Goal: Task Accomplishment & Management: Manage account settings

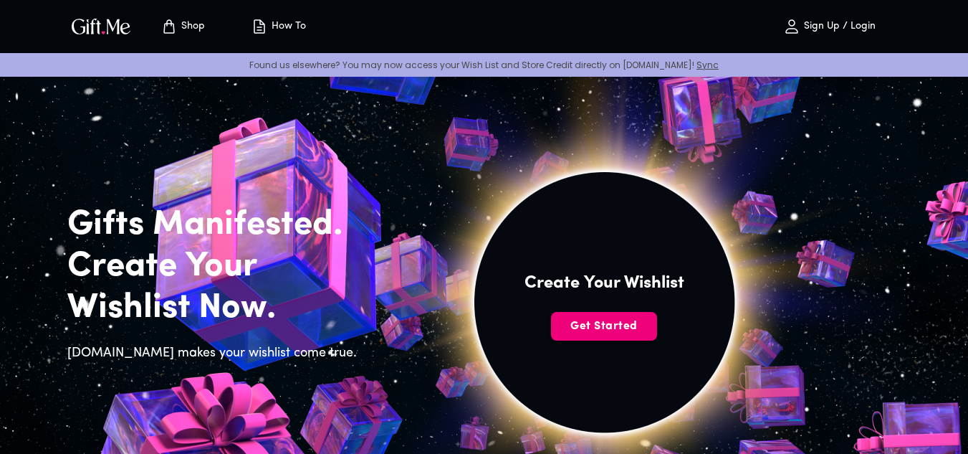
click at [590, 331] on span "Get Started" at bounding box center [604, 326] width 106 height 16
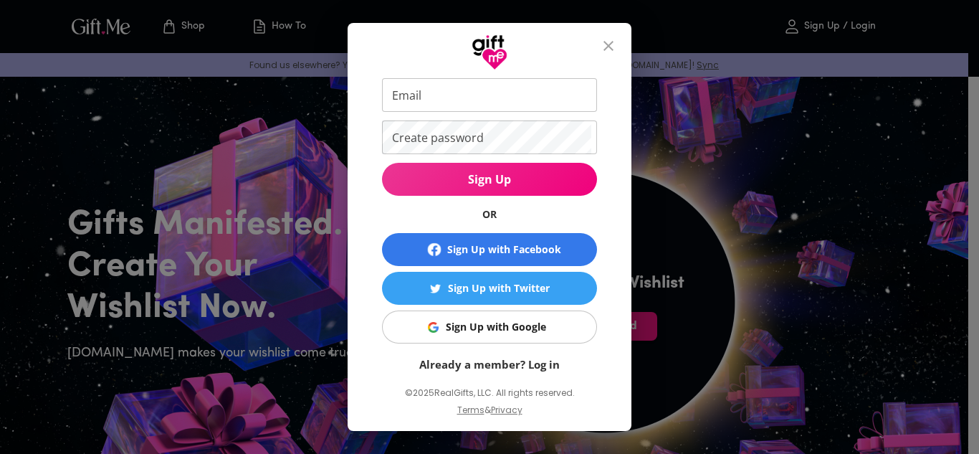
scroll to position [74, 0]
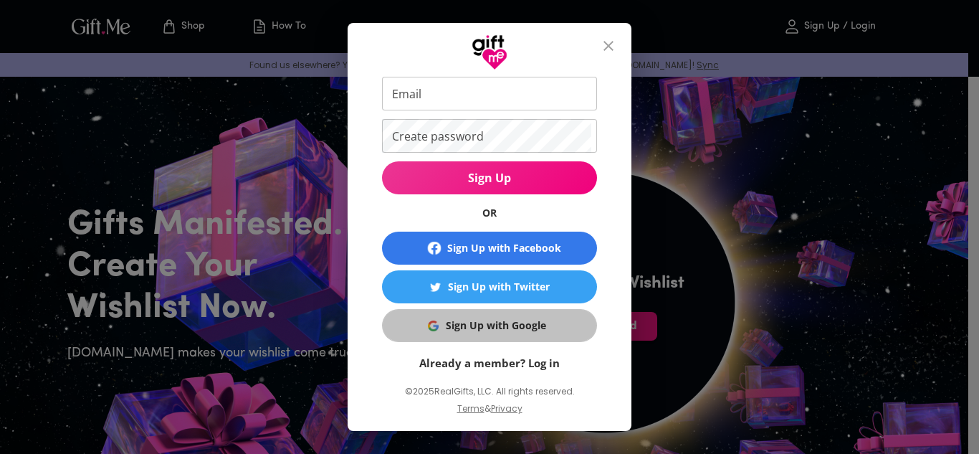
click at [518, 323] on div "Sign Up with Google" at bounding box center [496, 326] width 100 height 16
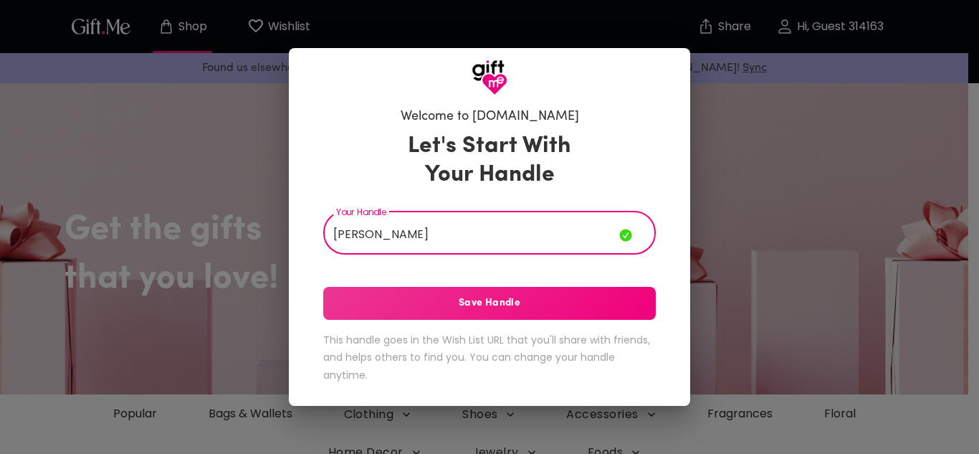
type input "popli"
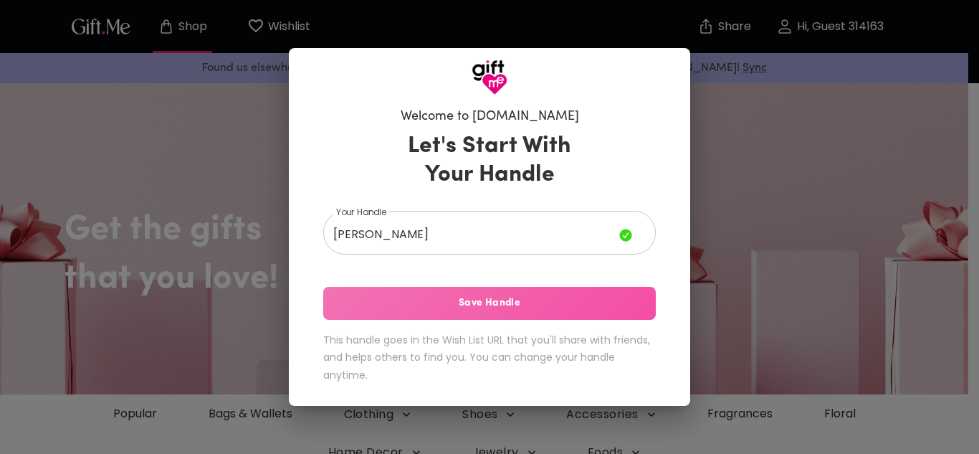
click at [533, 305] on span "Save Handle" at bounding box center [489, 303] width 333 height 16
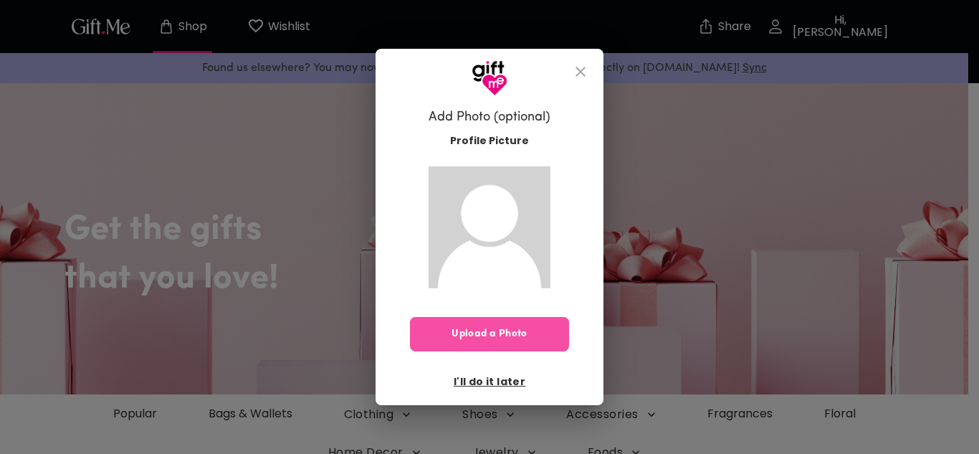
click at [515, 338] on span "Upload a Photo" at bounding box center [489, 334] width 159 height 16
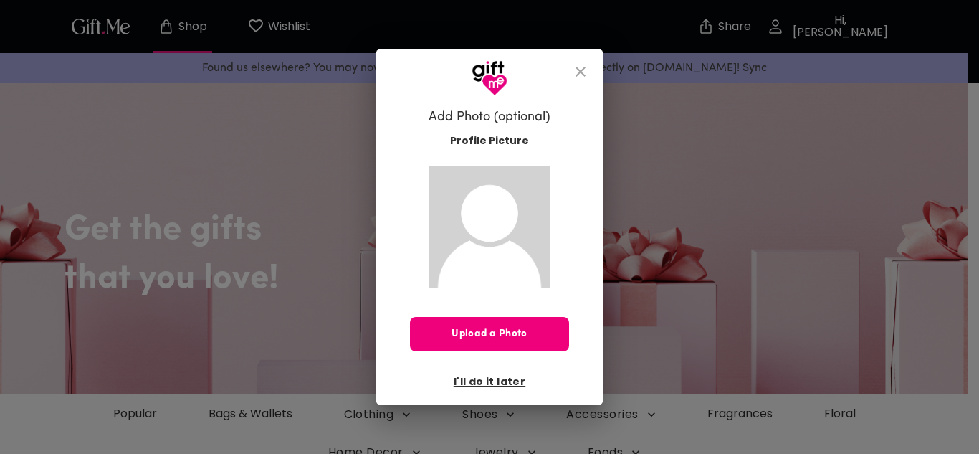
click at [495, 342] on span "Upload a Photo" at bounding box center [489, 334] width 159 height 16
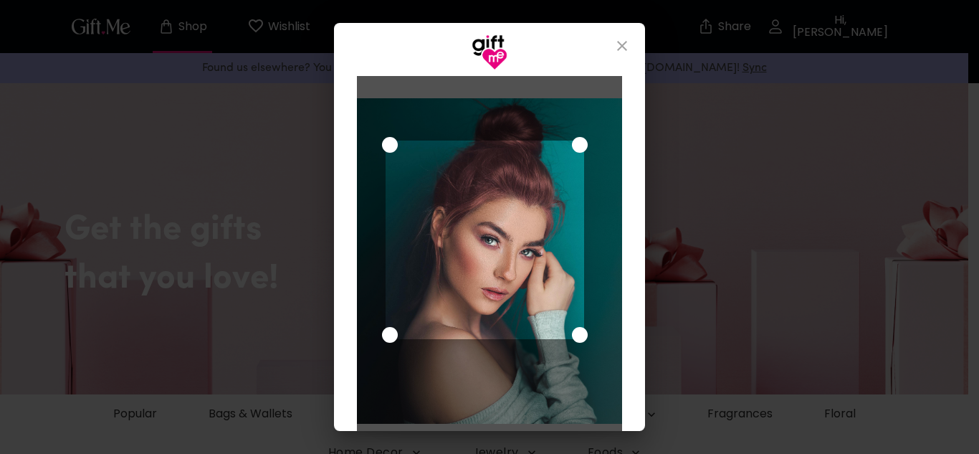
click at [458, 242] on div "Use the arrow keys to move the crop selection area" at bounding box center [485, 240] width 199 height 199
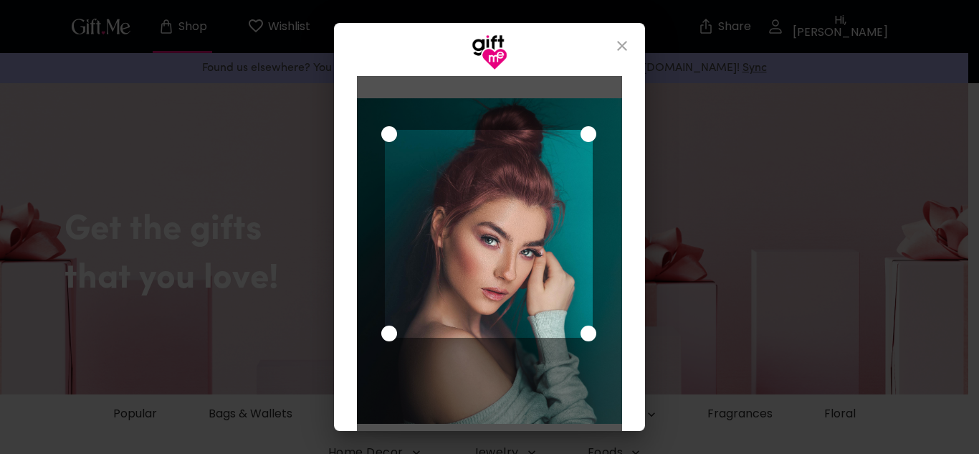
click at [622, 122] on div "Cancel Save Changes" at bounding box center [489, 250] width 311 height 361
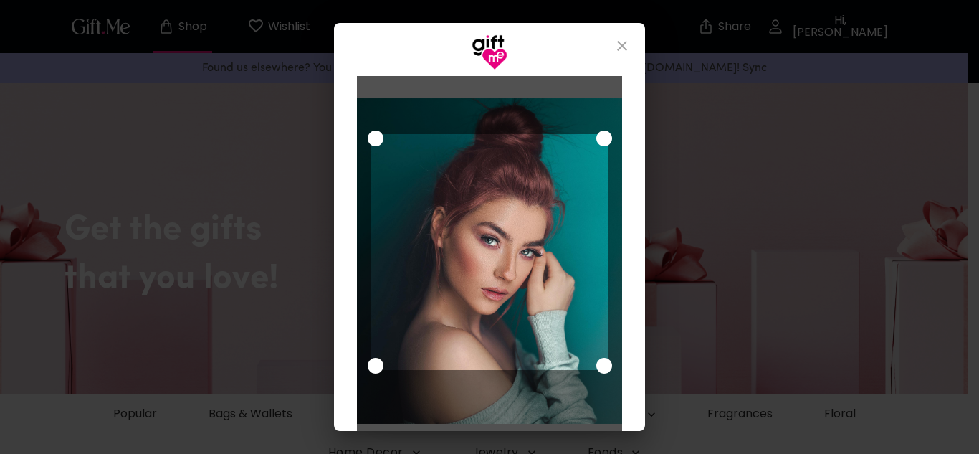
click at [524, 254] on div "Use the arrow keys to move the crop selection area" at bounding box center [490, 252] width 238 height 237
click at [685, 239] on div "Cancel Save Changes" at bounding box center [489, 227] width 979 height 454
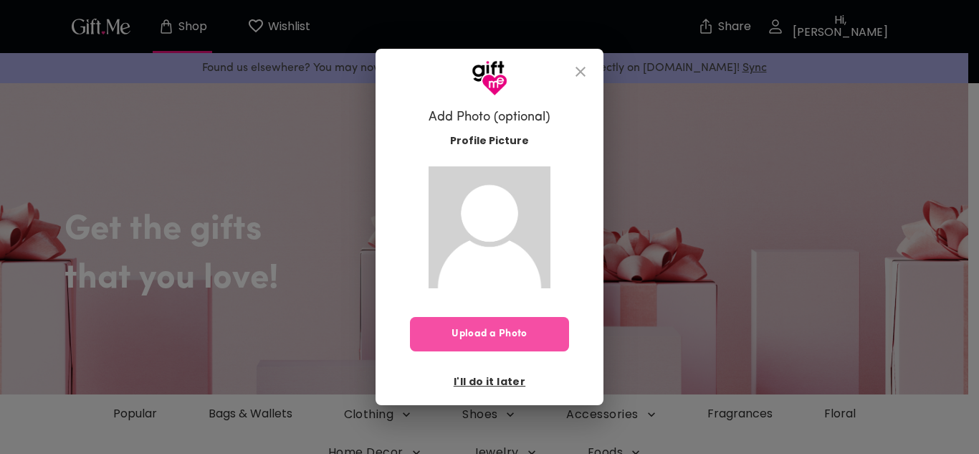
click at [542, 330] on span "Upload a Photo" at bounding box center [489, 334] width 159 height 16
click at [516, 335] on span "Upload a Photo" at bounding box center [489, 334] width 159 height 16
click at [481, 346] on button "Upload a Photo" at bounding box center [489, 334] width 159 height 34
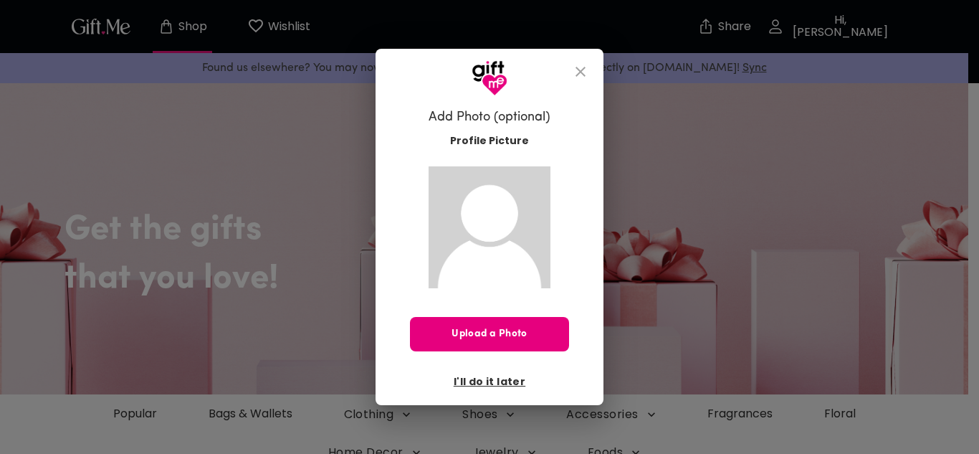
click at [579, 70] on icon "close" at bounding box center [580, 71] width 17 height 17
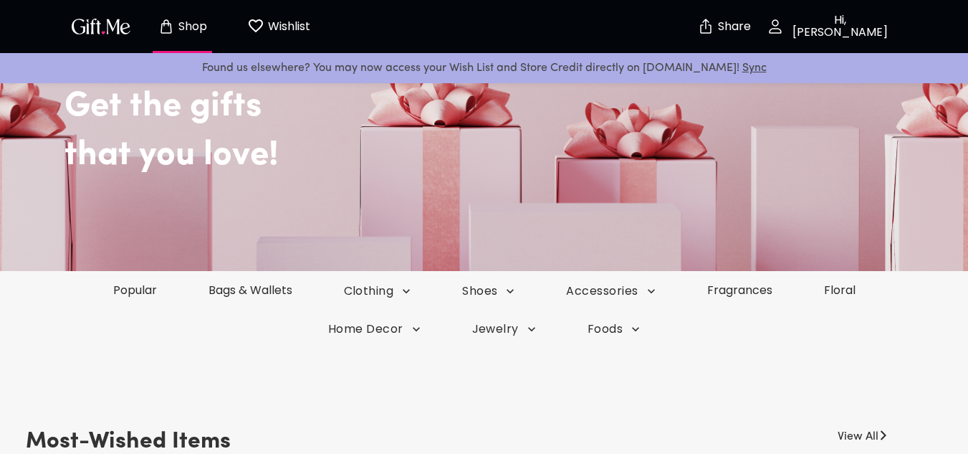
scroll to position [125, 0]
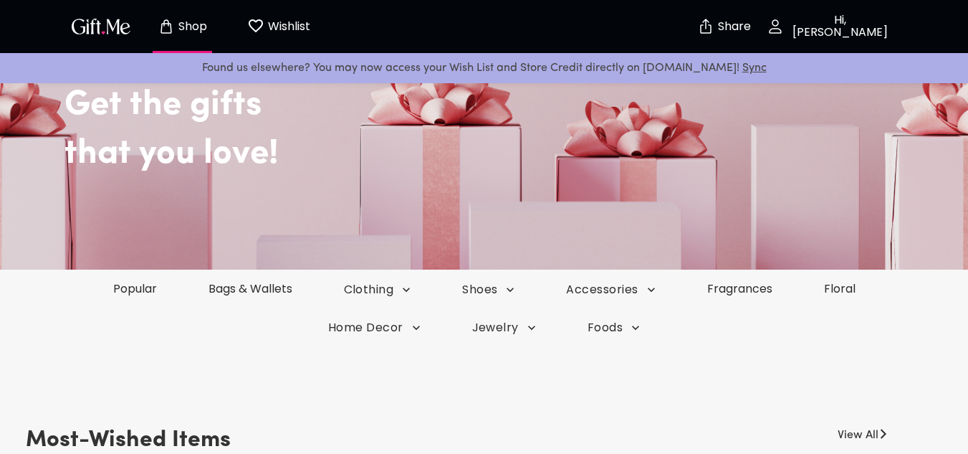
click at [262, 24] on icon "Wishlist page" at bounding box center [256, 25] width 14 height 13
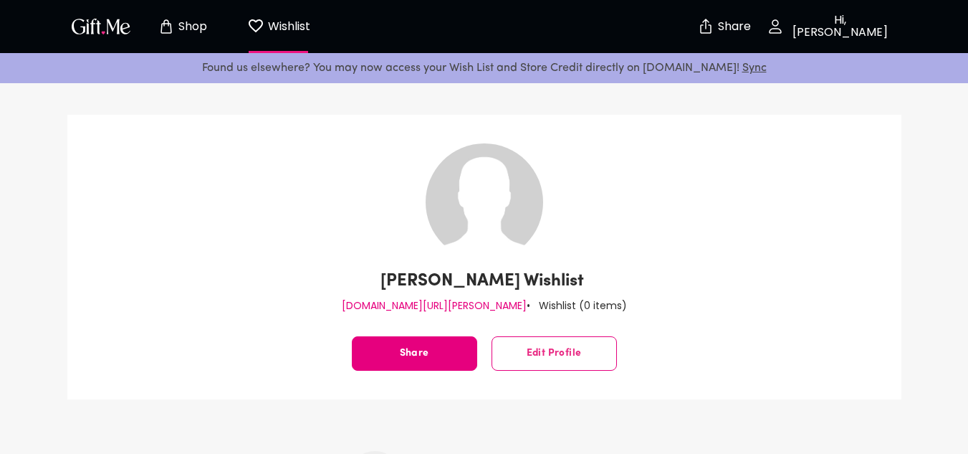
click at [824, 24] on p "Hi, [PERSON_NAME]" at bounding box center [838, 26] width 109 height 24
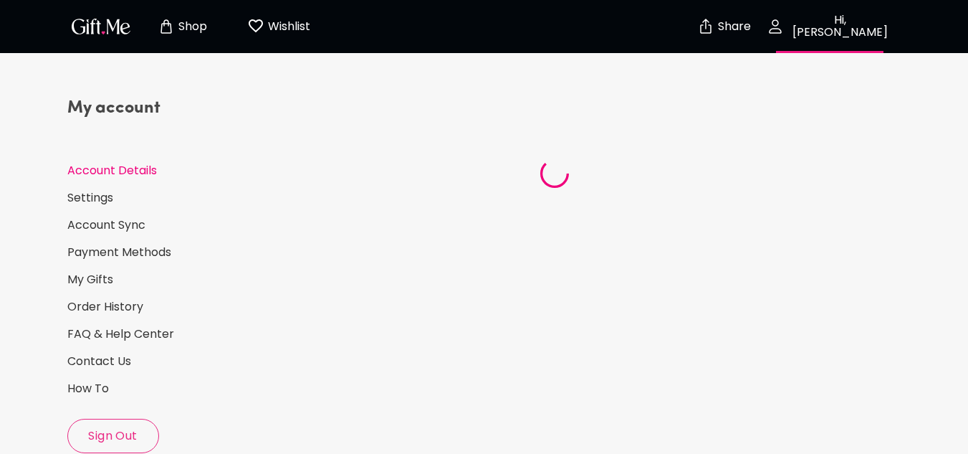
select select "US"
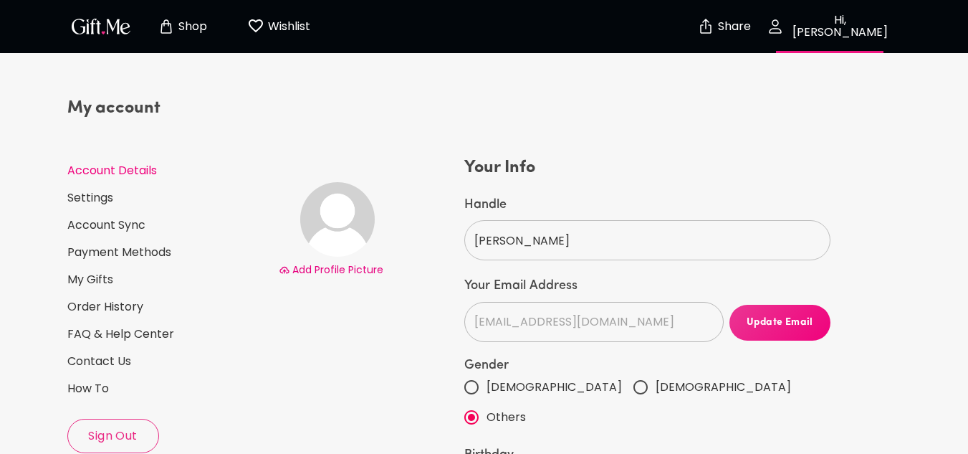
click at [335, 272] on span "Add Profile Picture" at bounding box center [337, 269] width 91 height 14
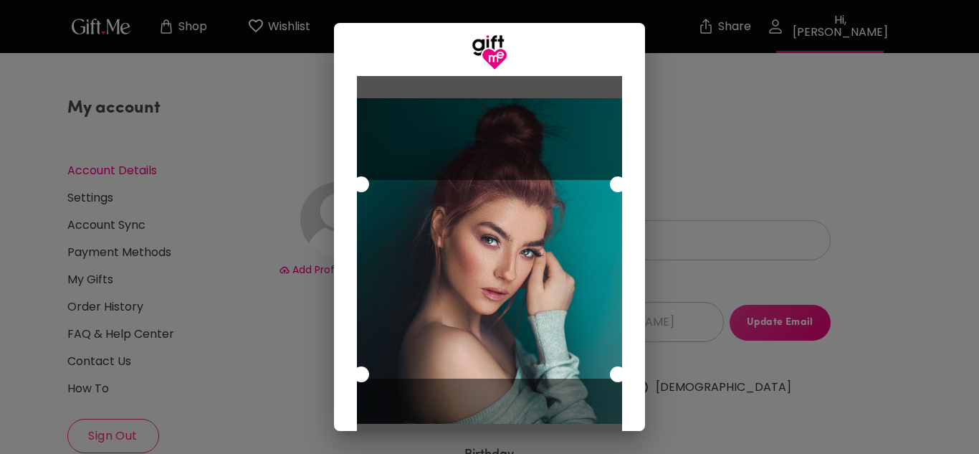
click at [357, 153] on div at bounding box center [489, 260] width 265 height 325
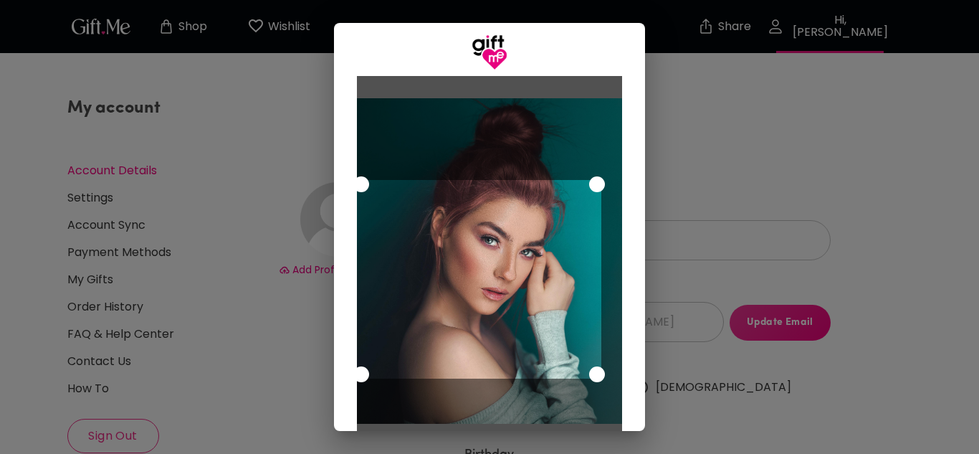
click at [586, 144] on div at bounding box center [489, 260] width 265 height 325
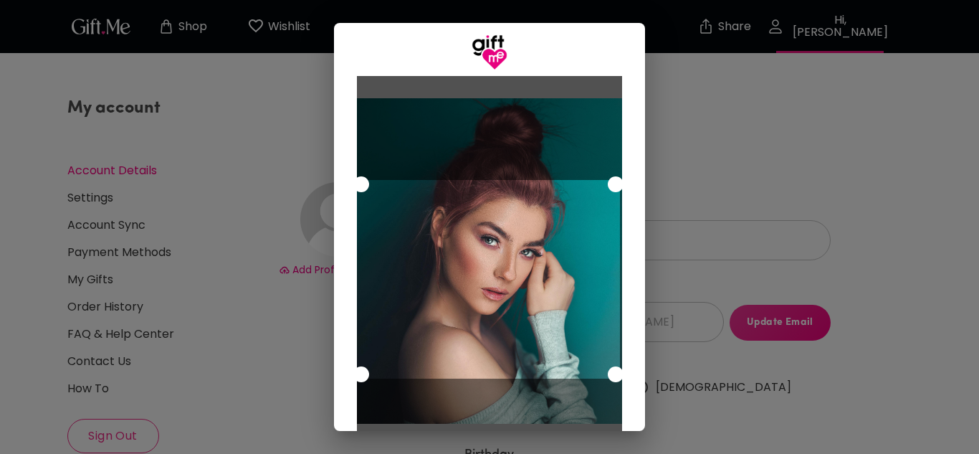
click at [624, 143] on div "Cancel Save Changes" at bounding box center [489, 250] width 311 height 361
click at [513, 206] on div "Use the arrow keys to move the crop selection area" at bounding box center [489, 279] width 265 height 199
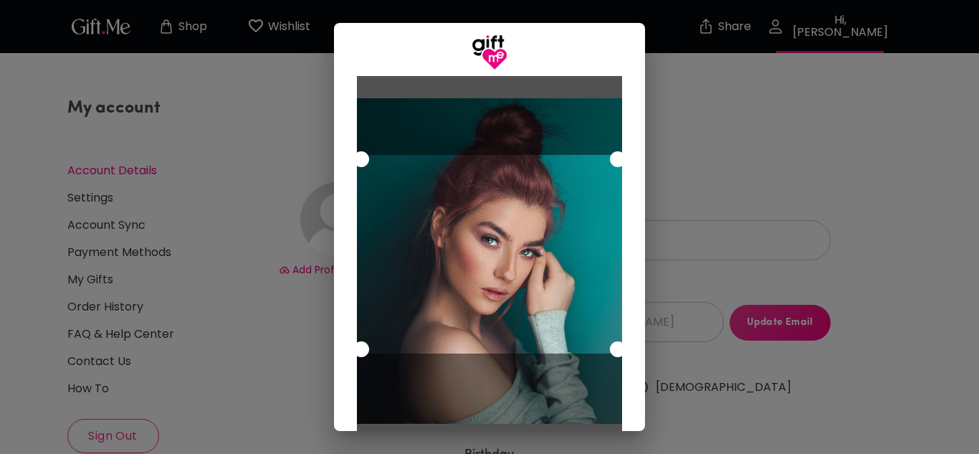
click at [521, 215] on div "Use the arrow keys to move the crop selection area" at bounding box center [489, 254] width 265 height 199
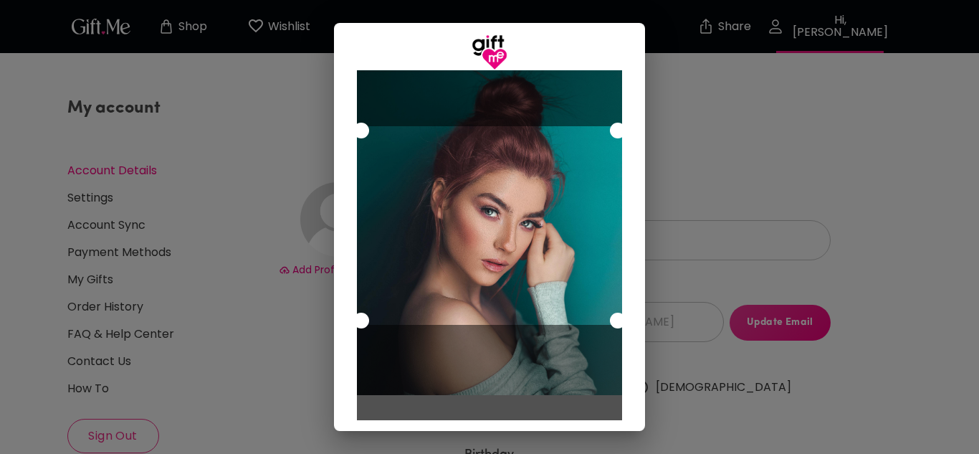
scroll to position [80, 0]
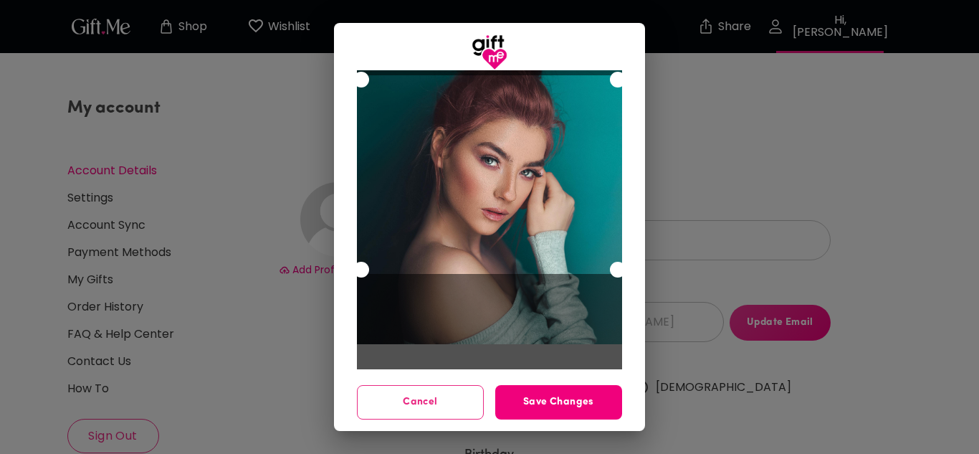
click at [567, 402] on span "Save Changes" at bounding box center [558, 402] width 127 height 16
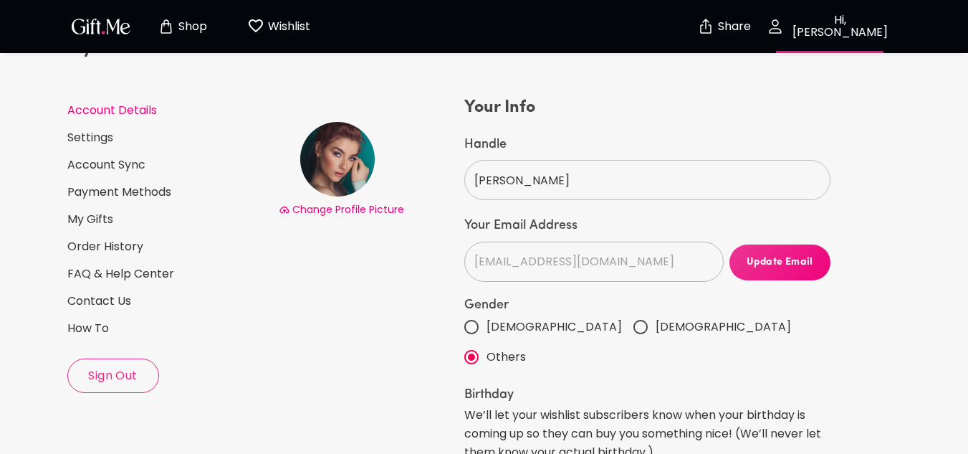
scroll to position [63, 0]
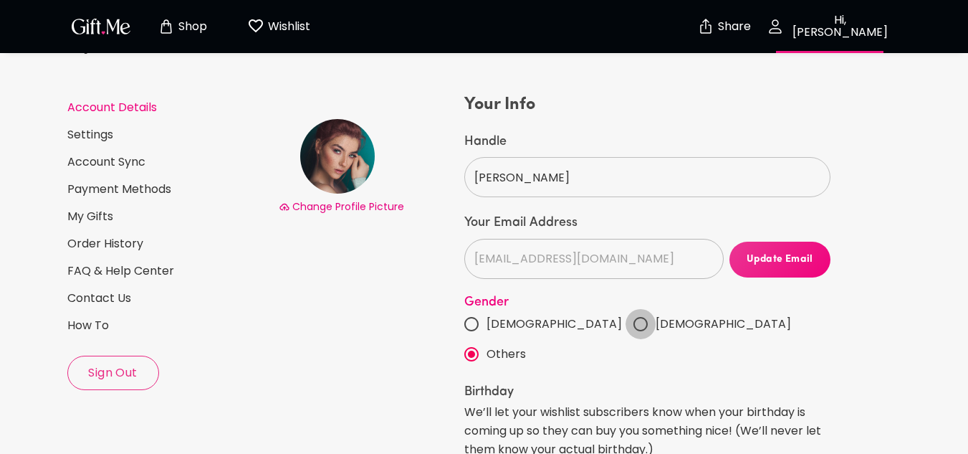
click at [626, 320] on input "[DEMOGRAPHIC_DATA]" at bounding box center [641, 324] width 30 height 30
radio input "true"
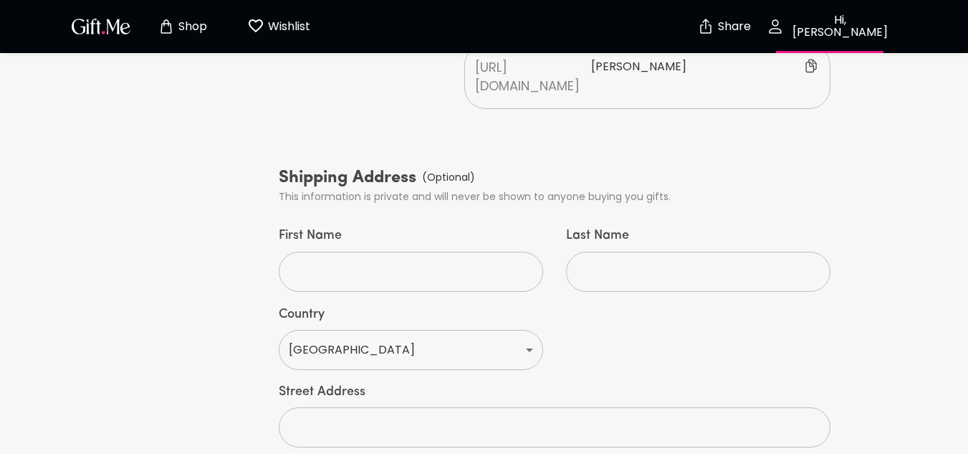
scroll to position [614, 0]
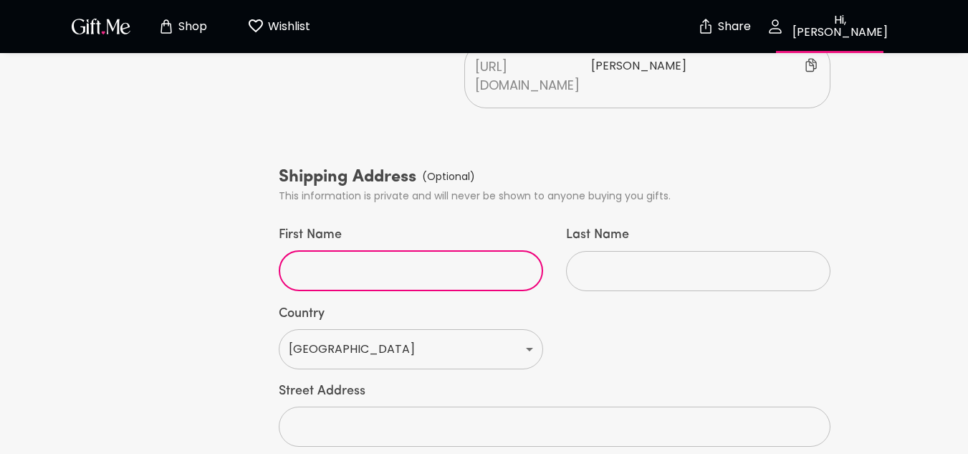
click at [477, 251] on input "First Name" at bounding box center [403, 271] width 249 height 40
type input "pauline"
click at [522, 329] on select "United States Afghanistan Åland Islands Albania Algeria American Samoa Andorra …" at bounding box center [411, 349] width 265 height 40
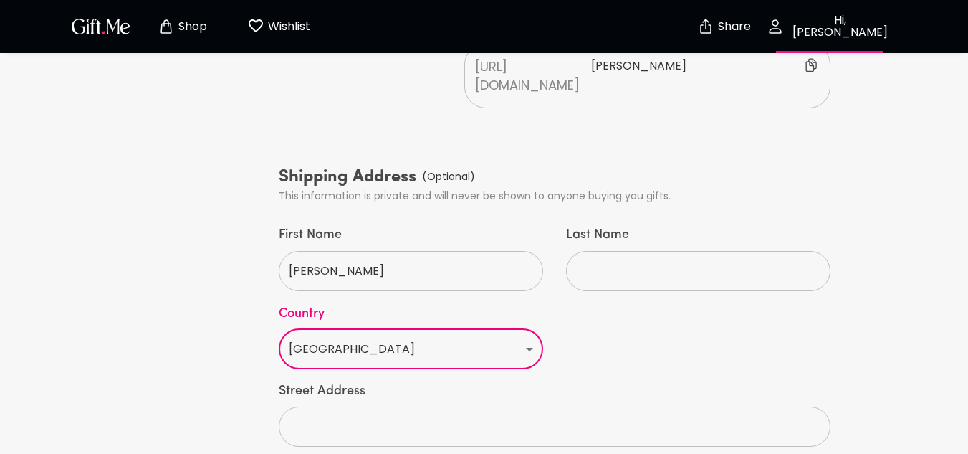
select select "FR"
click at [279, 329] on select "United States Afghanistan Åland Islands Albania Algeria American Samoa Andorra …" at bounding box center [411, 349] width 265 height 40
click at [621, 251] on input "Last Name" at bounding box center [690, 271] width 249 height 40
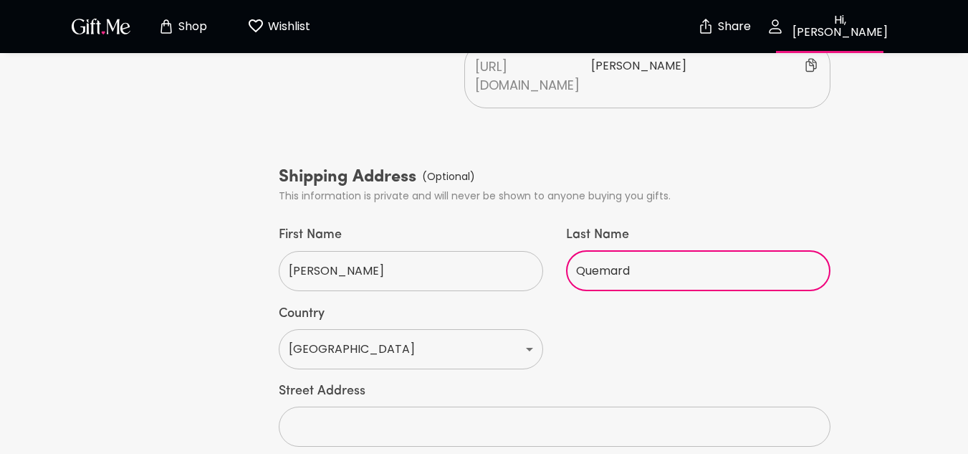
type input "Quemard"
click at [295, 251] on input "pauline" at bounding box center [403, 271] width 249 height 40
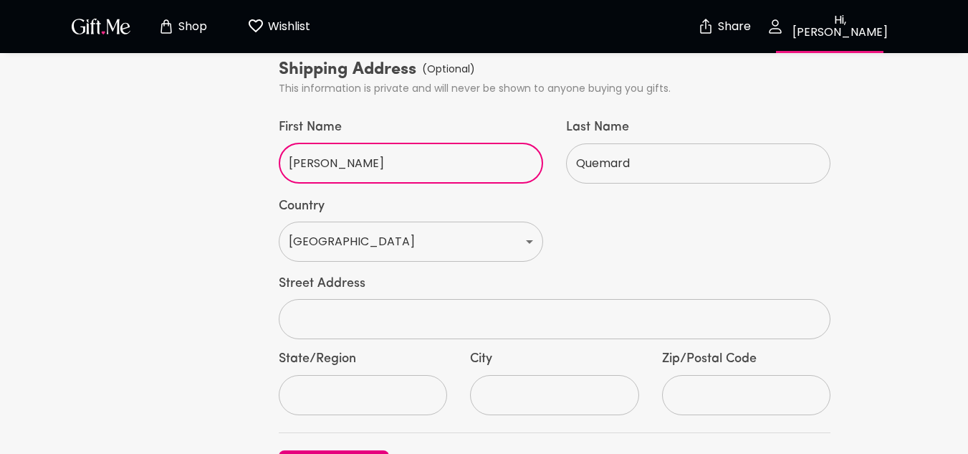
scroll to position [723, 0]
type input "[PERSON_NAME]"
click at [346, 298] on input "text" at bounding box center [547, 318] width 537 height 40
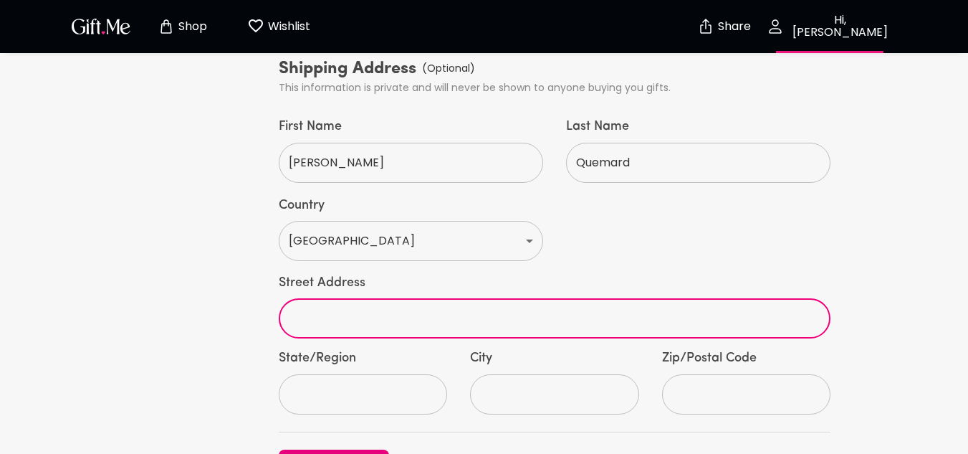
type input "[STREET_ADDRESS][PERSON_NAME]"
type input "[GEOGRAPHIC_DATA]"
type input "35000"
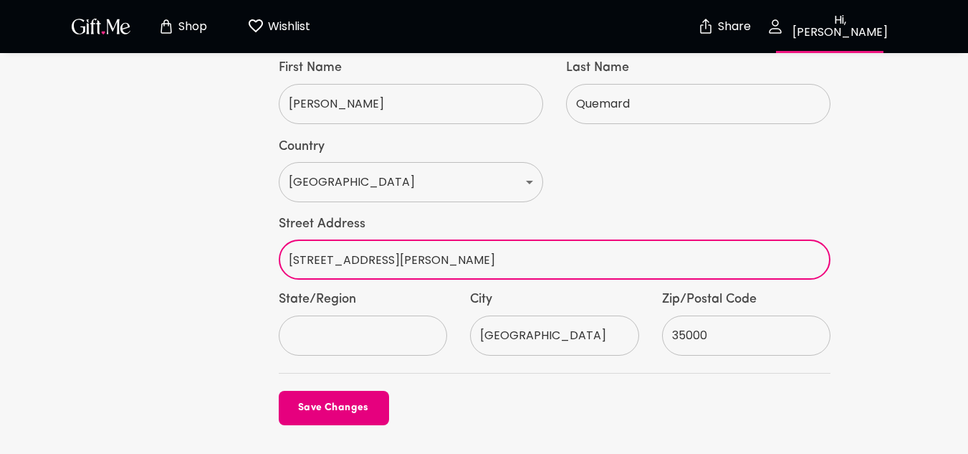
scroll to position [782, 0]
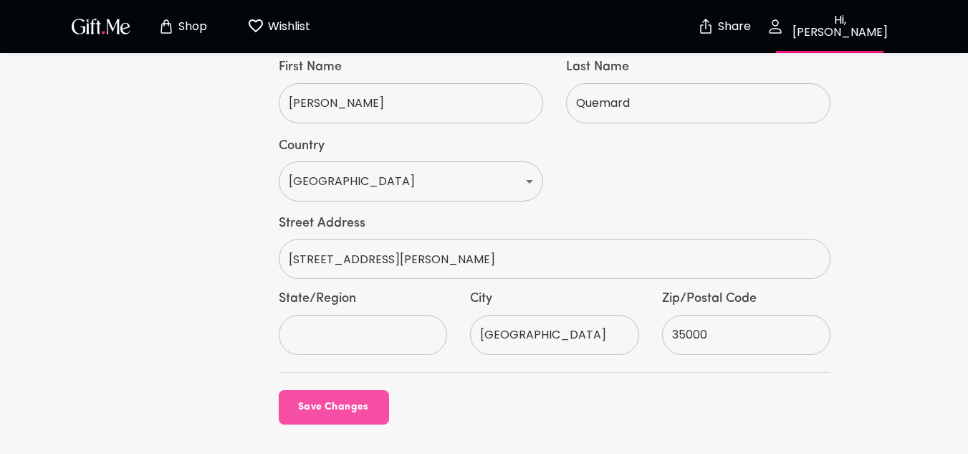
click at [373, 399] on span "Save Changes" at bounding box center [334, 407] width 110 height 16
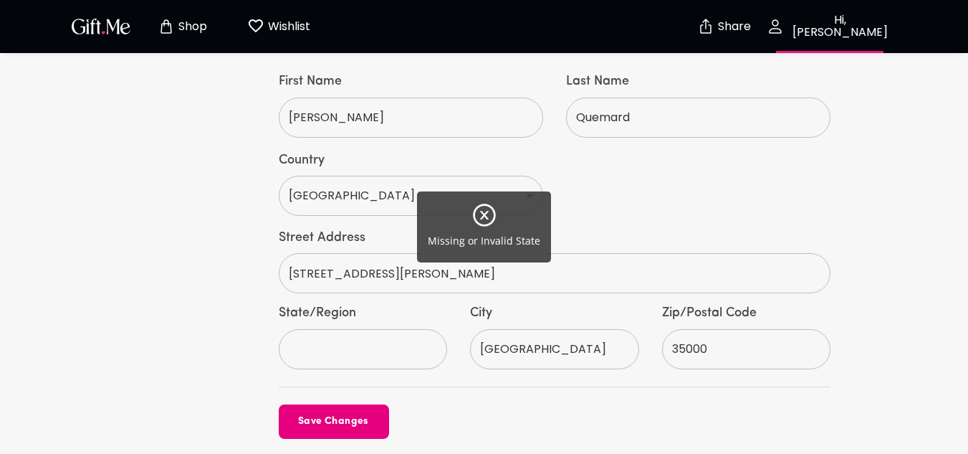
scroll to position [768, 0]
click at [633, 174] on div "Missing or Invalid State" at bounding box center [484, 227] width 968 height 454
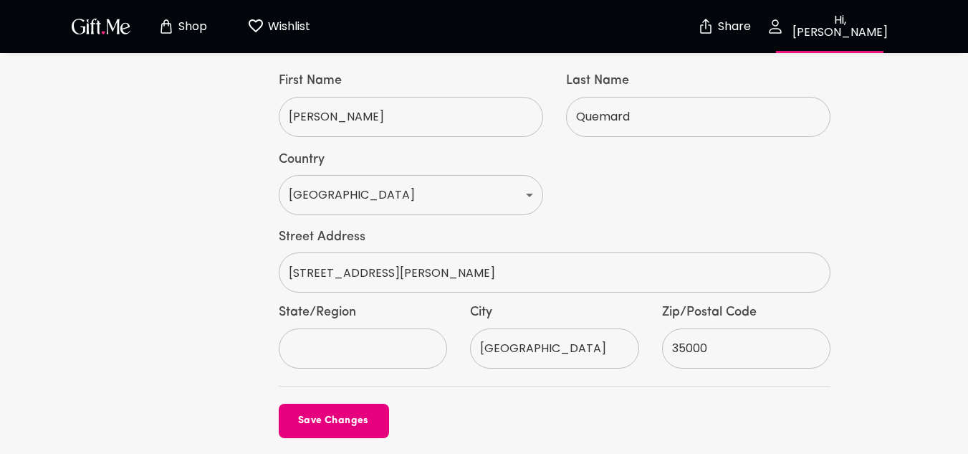
click at [550, 229] on label "Street Address" at bounding box center [555, 237] width 553 height 17
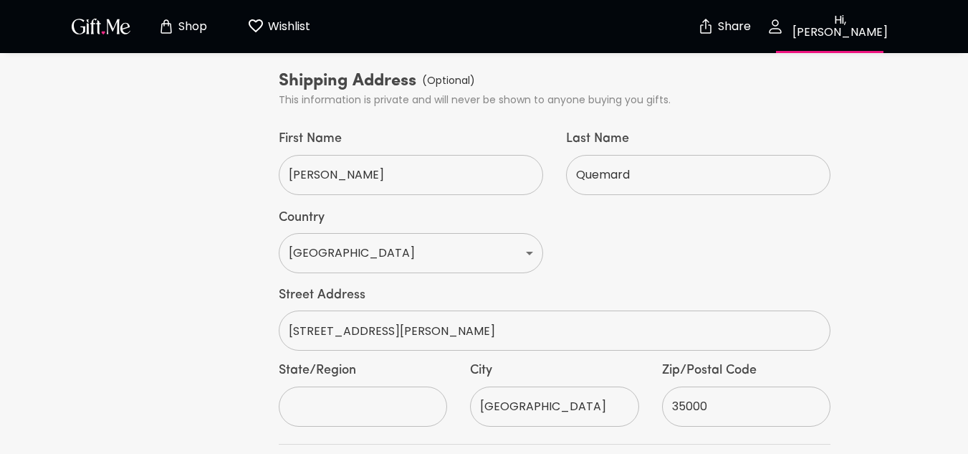
scroll to position [708, 0]
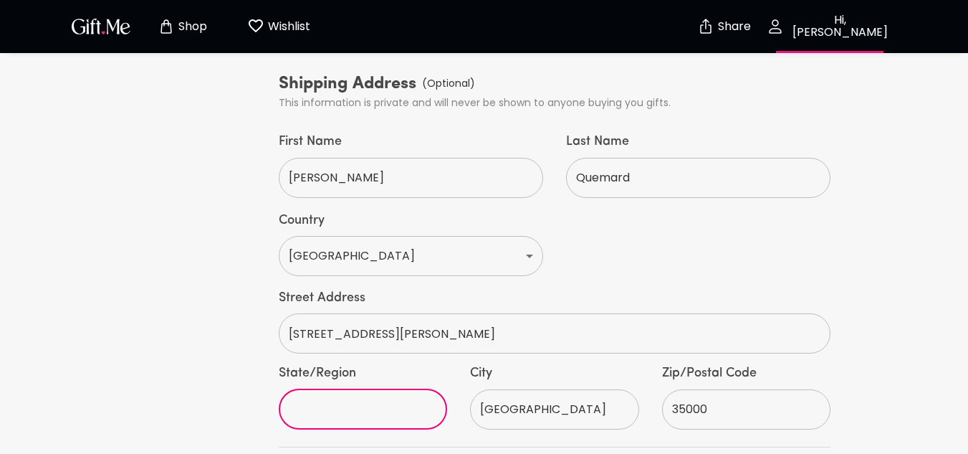
click at [384, 389] on input "State/Region" at bounding box center [355, 409] width 153 height 40
type input "ile-et-villaine"
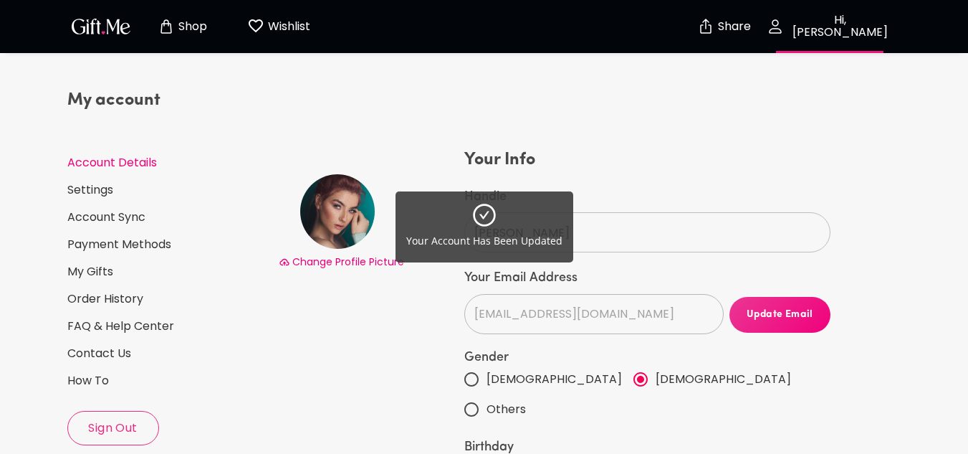
scroll to position [7, 0]
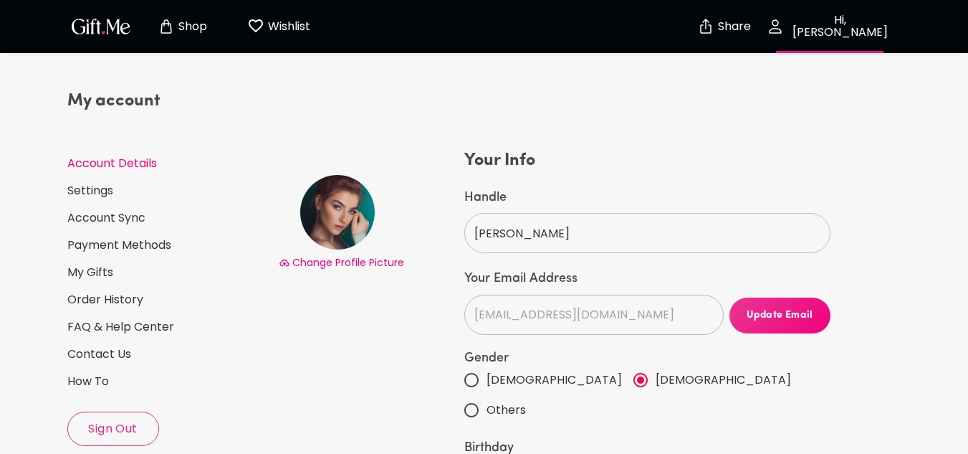
click at [285, 20] on p "Wishlist" at bounding box center [288, 26] width 46 height 19
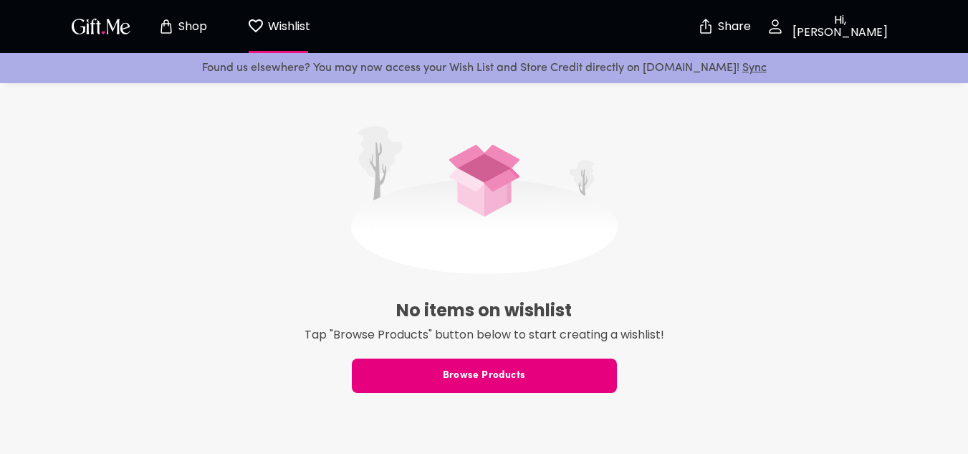
scroll to position [328, 0]
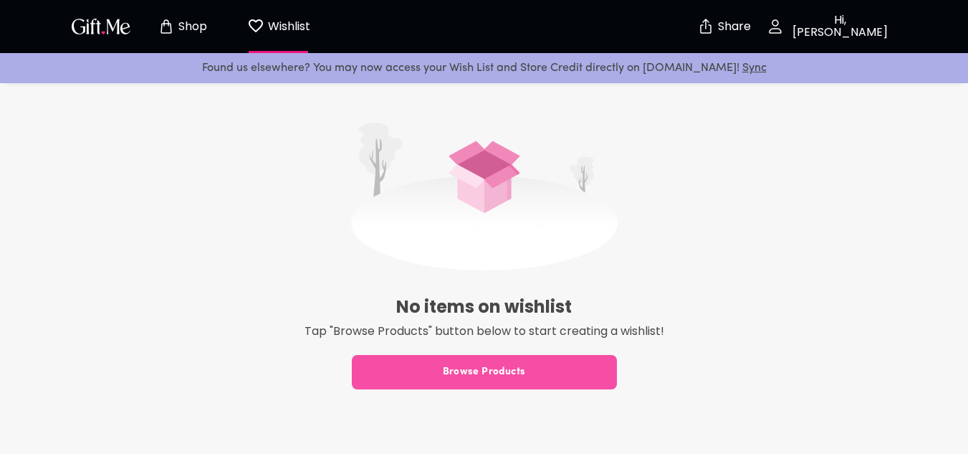
click at [511, 377] on span "Browse Products" at bounding box center [484, 372] width 265 height 16
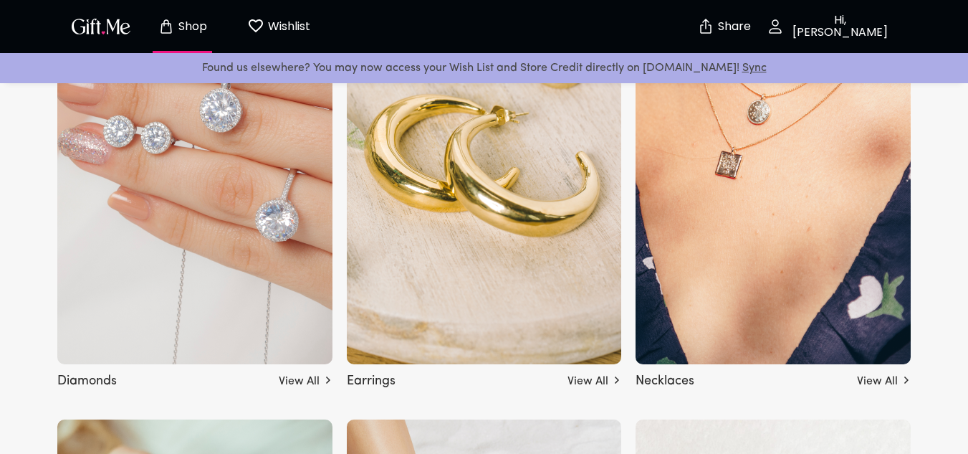
scroll to position [2664, 0]
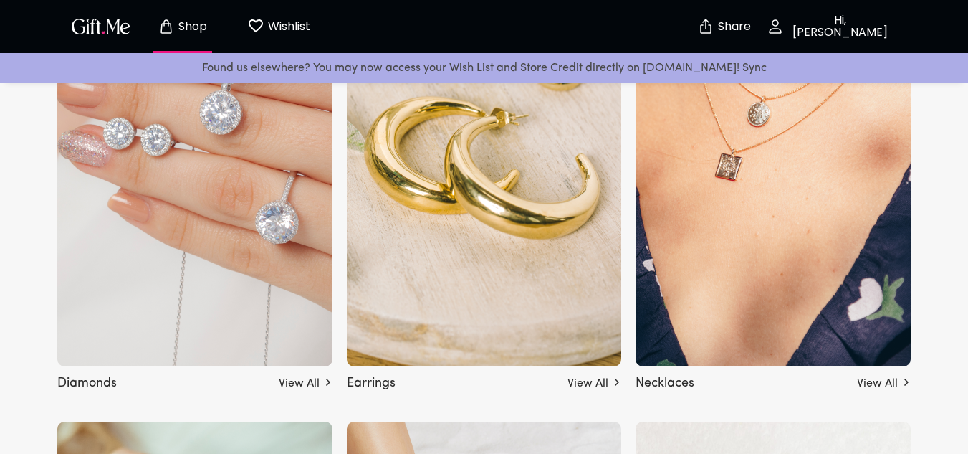
click at [239, 272] on img at bounding box center [194, 165] width 275 height 401
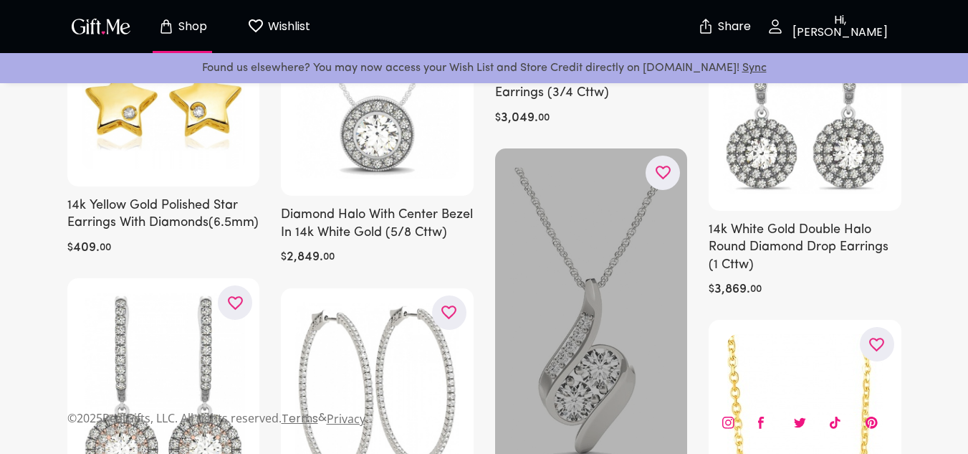
scroll to position [2916, 0]
click at [0, 0] on icon "button" at bounding box center [0, 0] width 0 height 0
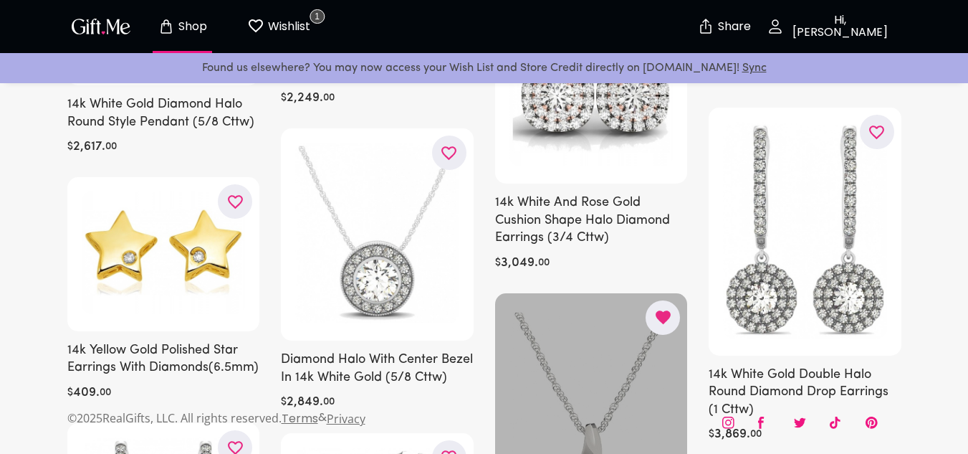
scroll to position [2771, 0]
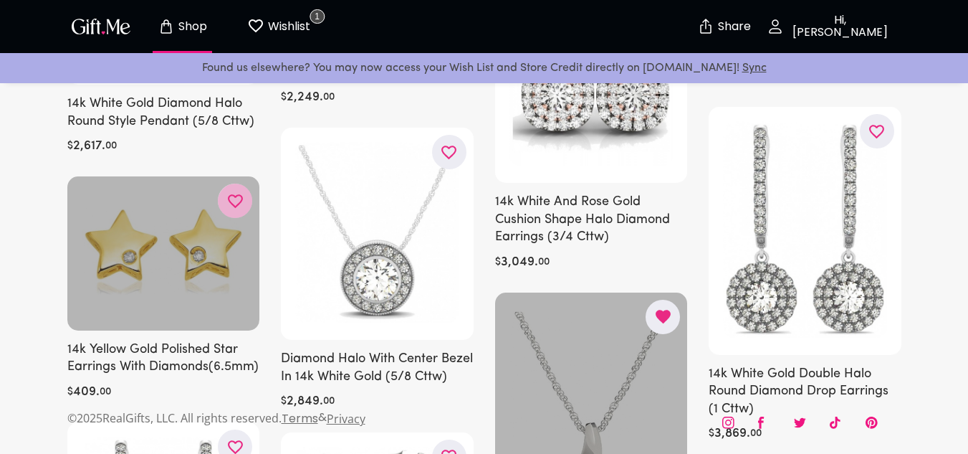
click at [0, 0] on icon "button" at bounding box center [0, 0] width 0 height 0
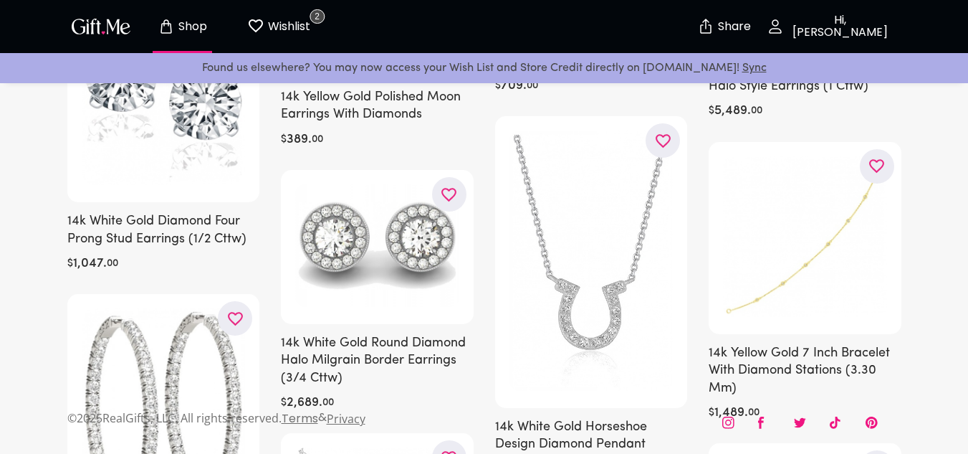
scroll to position [1585, 0]
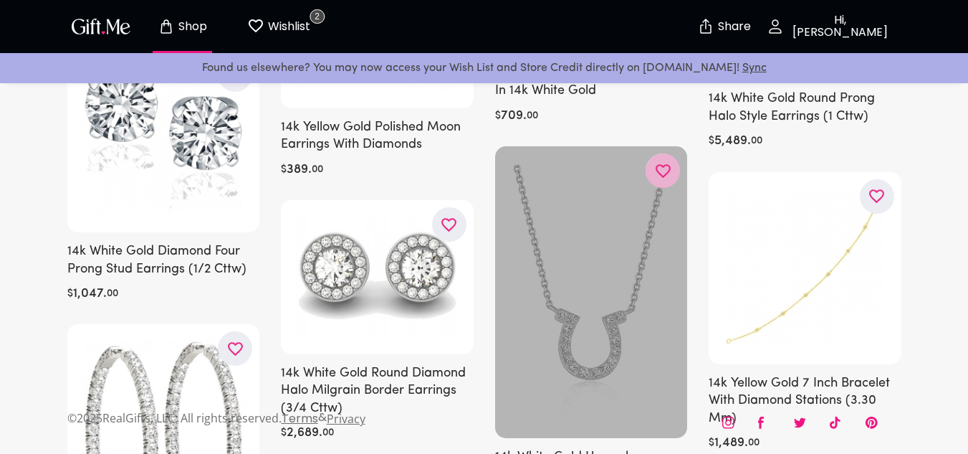
click at [0, 0] on icon "button" at bounding box center [0, 0] width 0 height 0
click at [268, 11] on button "Wishlist 3" at bounding box center [278, 27] width 79 height 46
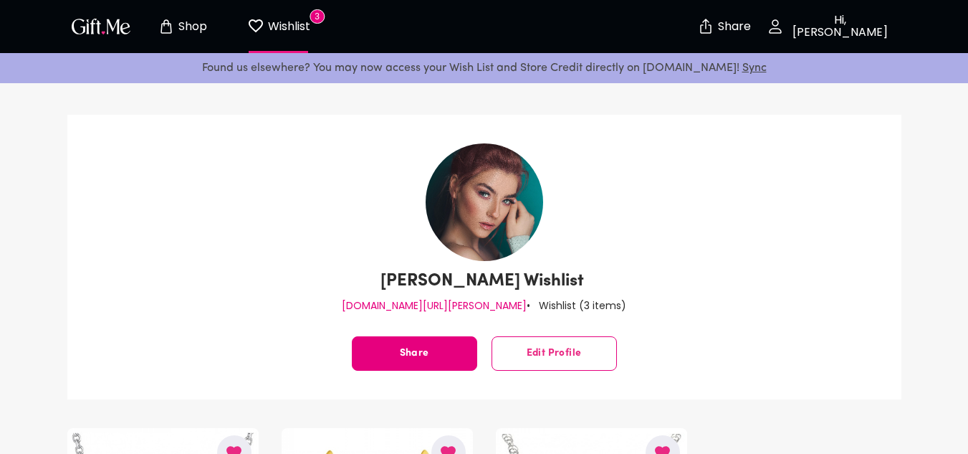
click at [191, 31] on p "Shop" at bounding box center [191, 27] width 32 height 12
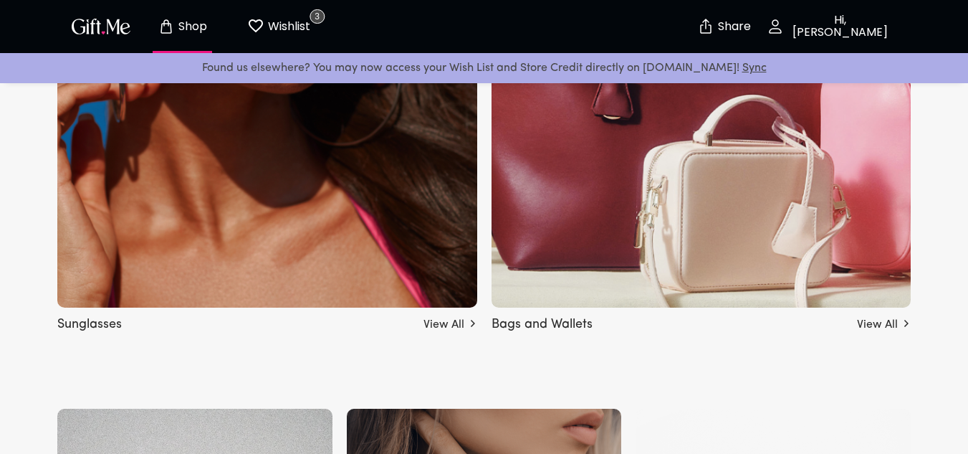
scroll to position [1222, 0]
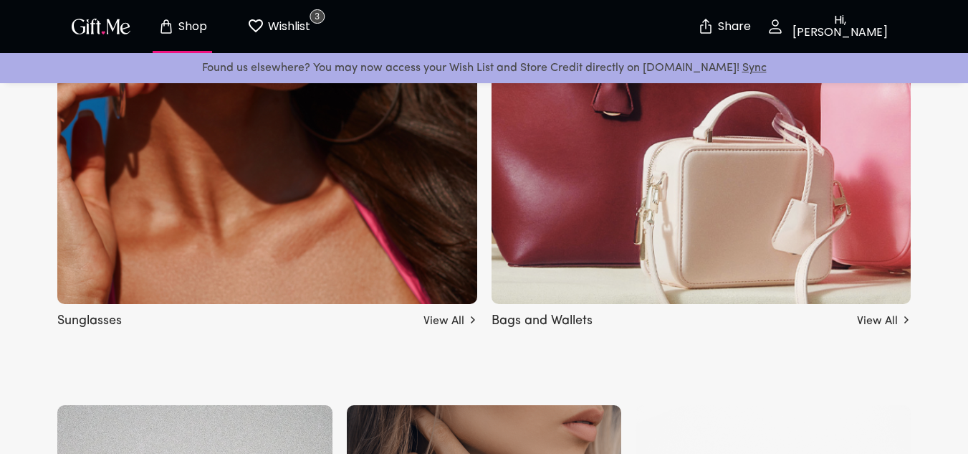
click at [573, 219] on img at bounding box center [702, 56] width 420 height 495
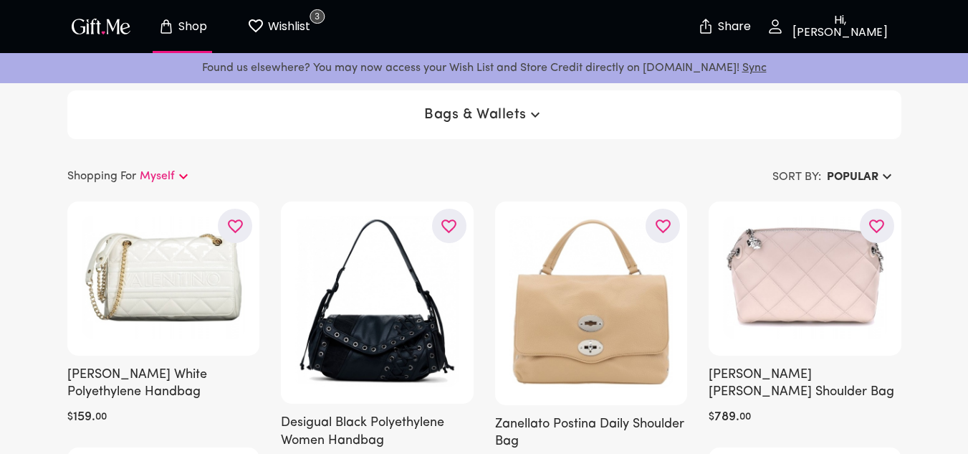
click at [173, 172] on p "Myself" at bounding box center [157, 176] width 35 height 17
click at [190, 15] on button "Shop" at bounding box center [182, 27] width 79 height 46
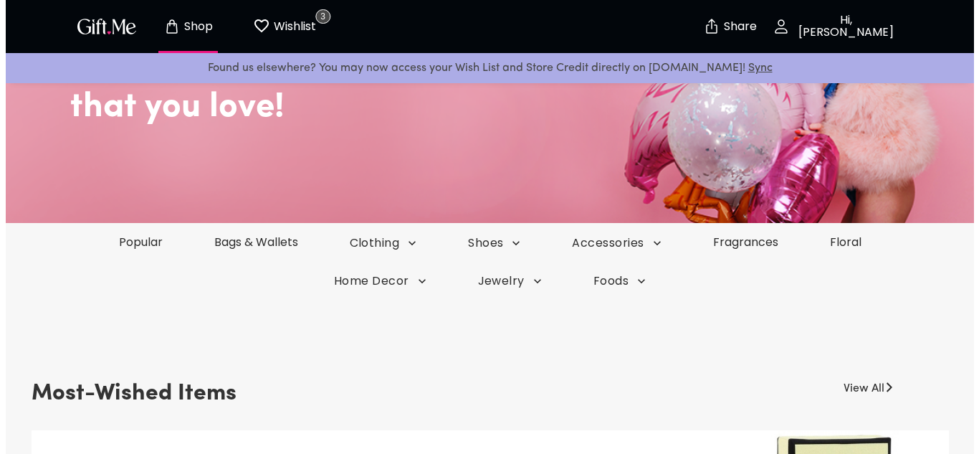
scroll to position [174, 0]
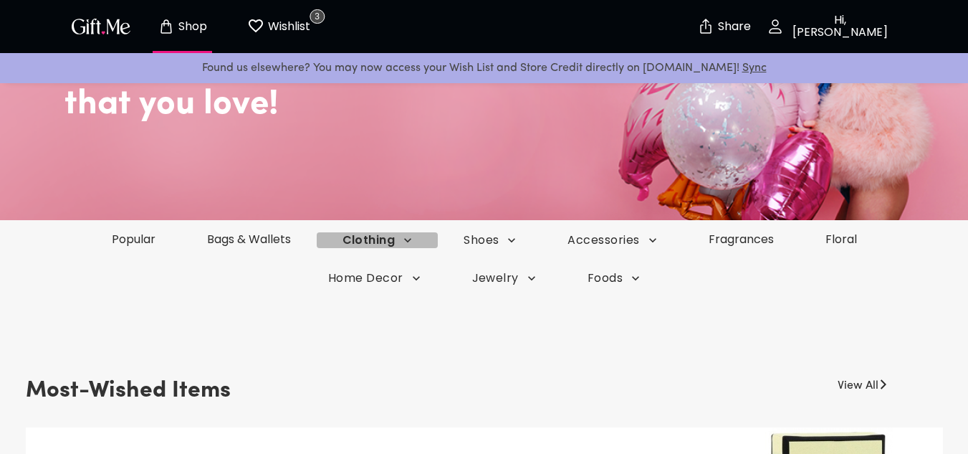
click at [401, 241] on icon "button" at bounding box center [408, 240] width 14 height 14
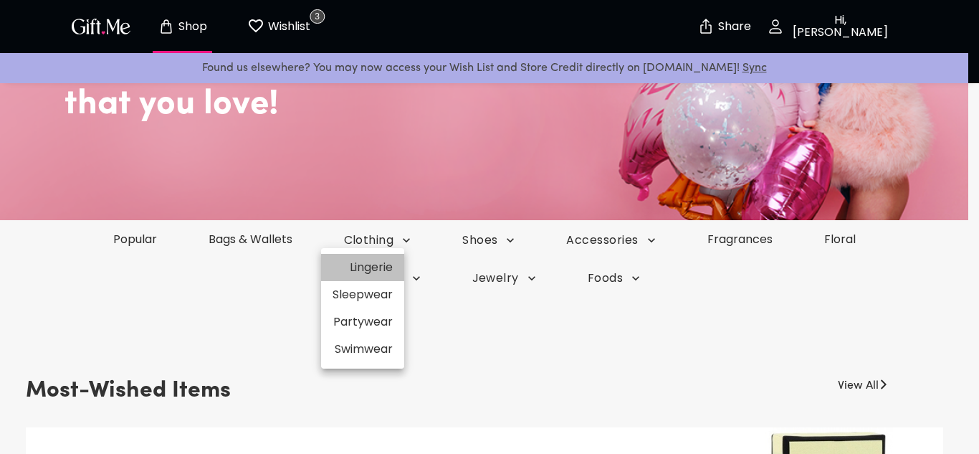
click at [376, 272] on li "Lingerie" at bounding box center [362, 267] width 83 height 27
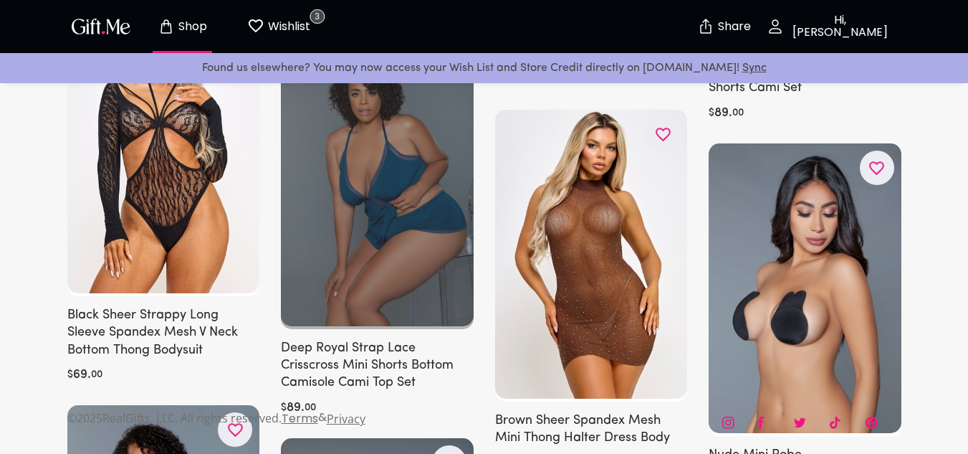
scroll to position [11545, 0]
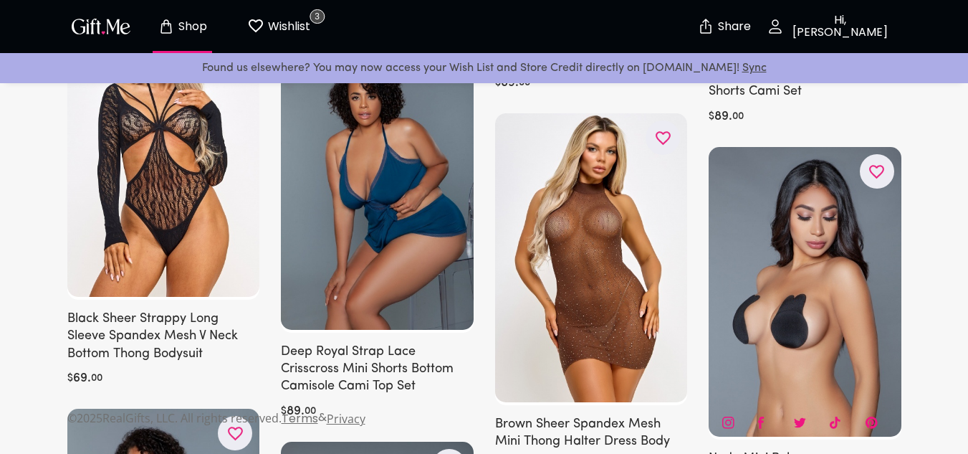
click at [172, 29] on icon "Store page" at bounding box center [166, 26] width 17 height 17
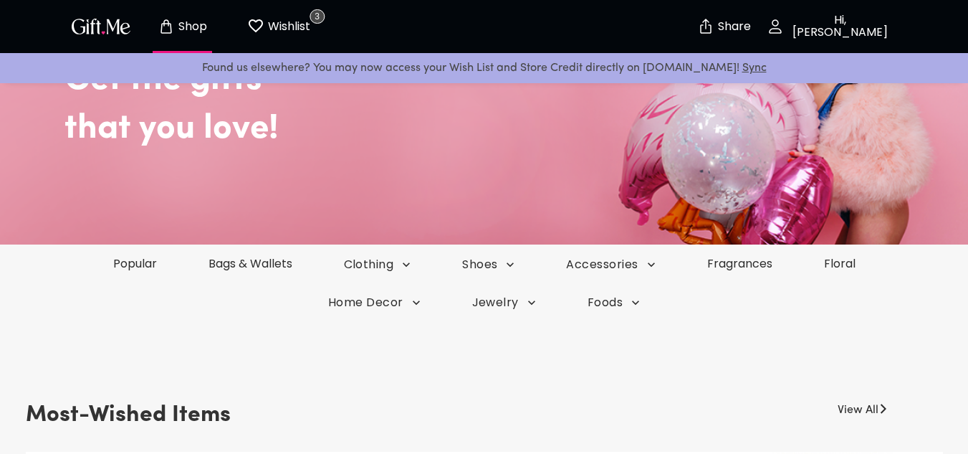
scroll to position [151, 0]
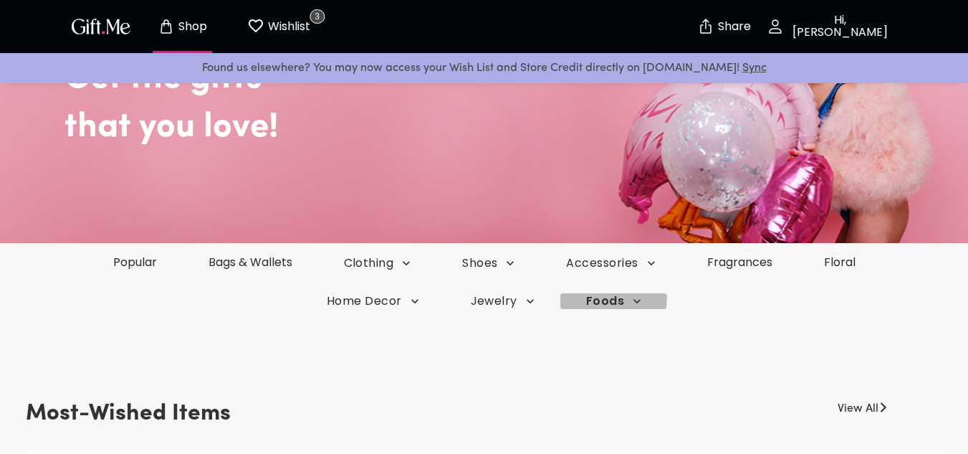
click at [437, 271] on button "Foods" at bounding box center [377, 263] width 119 height 16
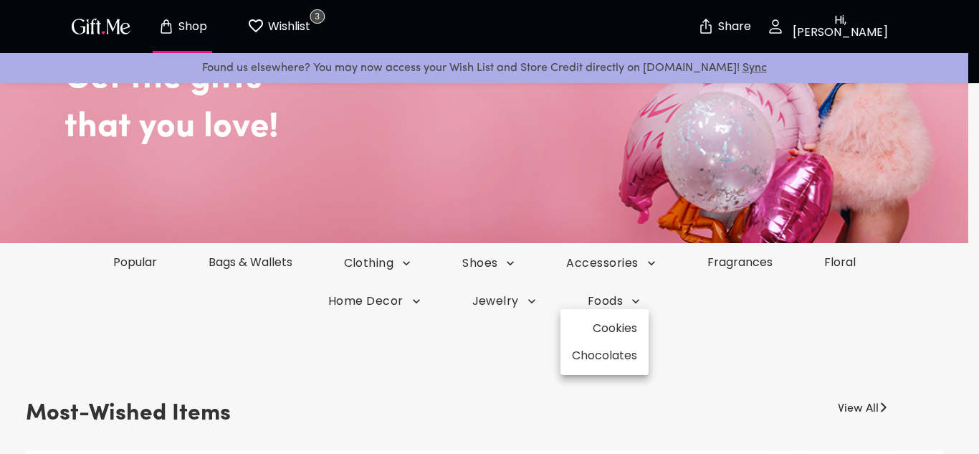
click at [759, 321] on div at bounding box center [489, 227] width 979 height 454
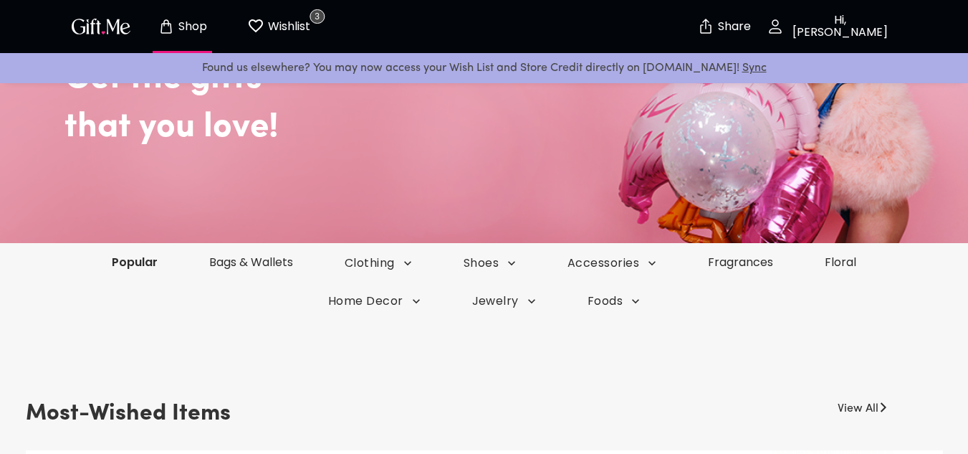
click at [158, 260] on link "Popular" at bounding box center [134, 262] width 97 height 16
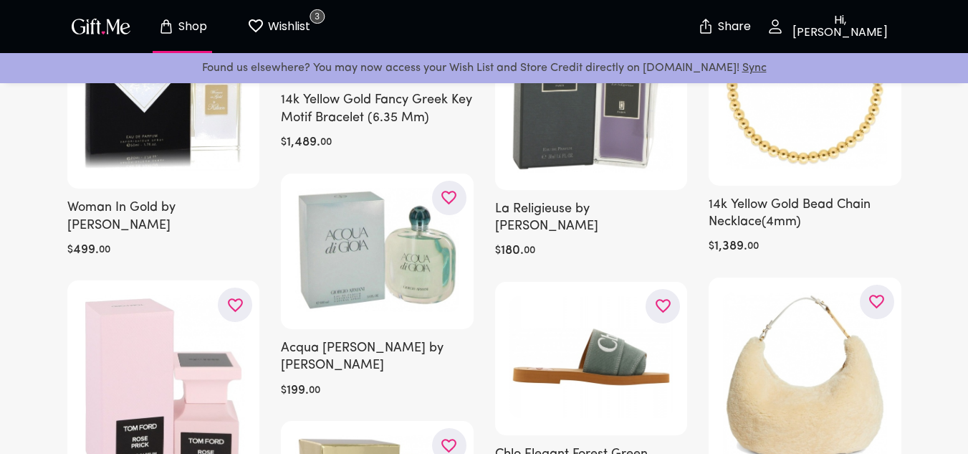
scroll to position [6979, 0]
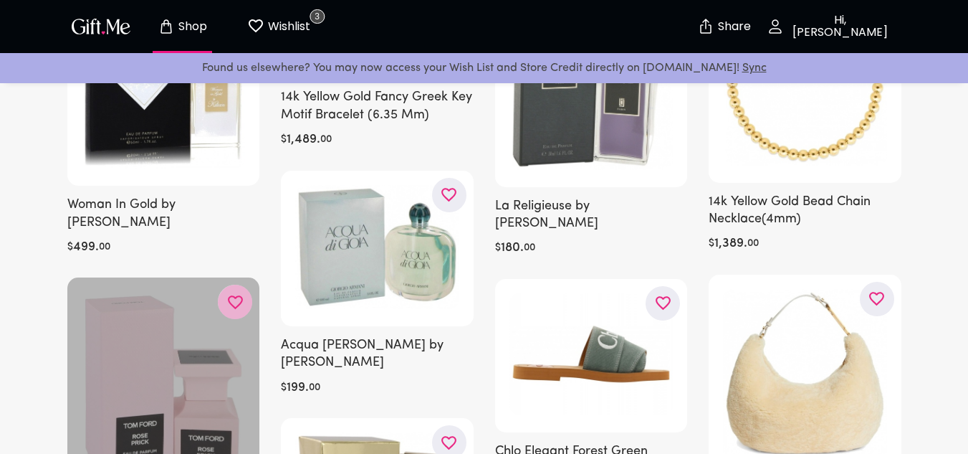
click at [240, 285] on button "button" at bounding box center [235, 302] width 34 height 34
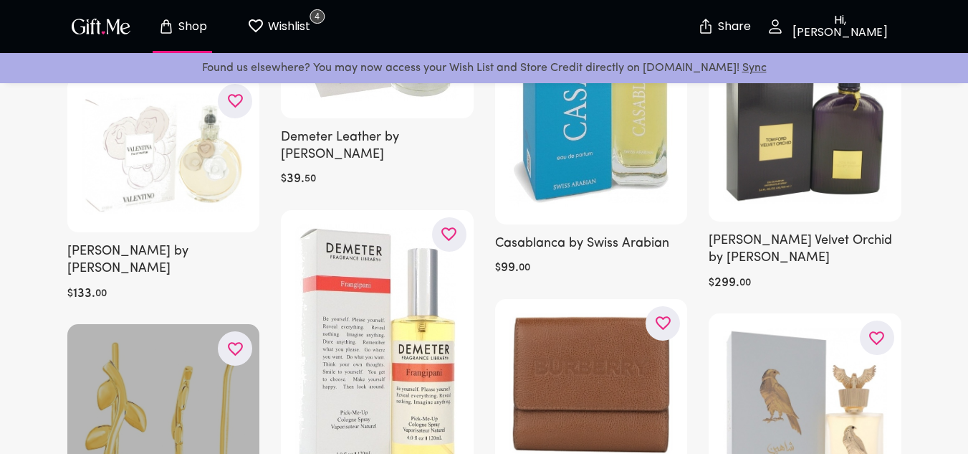
scroll to position [7860, 0]
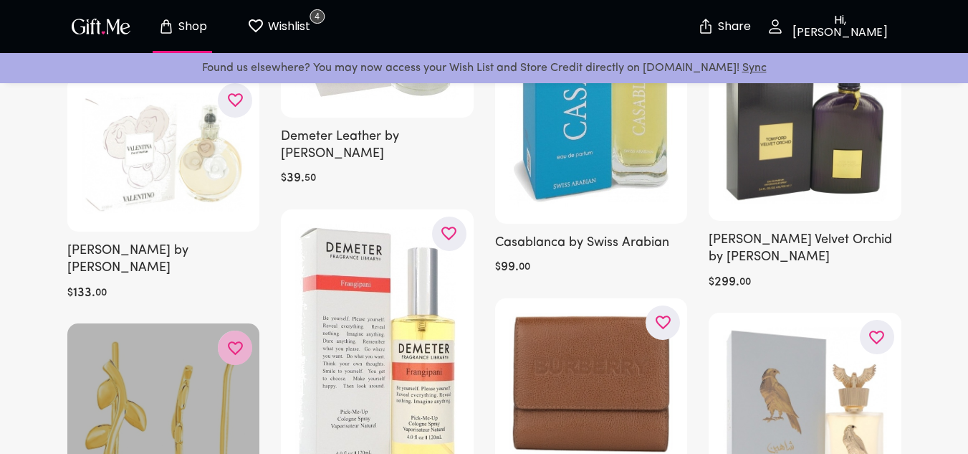
click at [0, 0] on icon "button" at bounding box center [0, 0] width 0 height 0
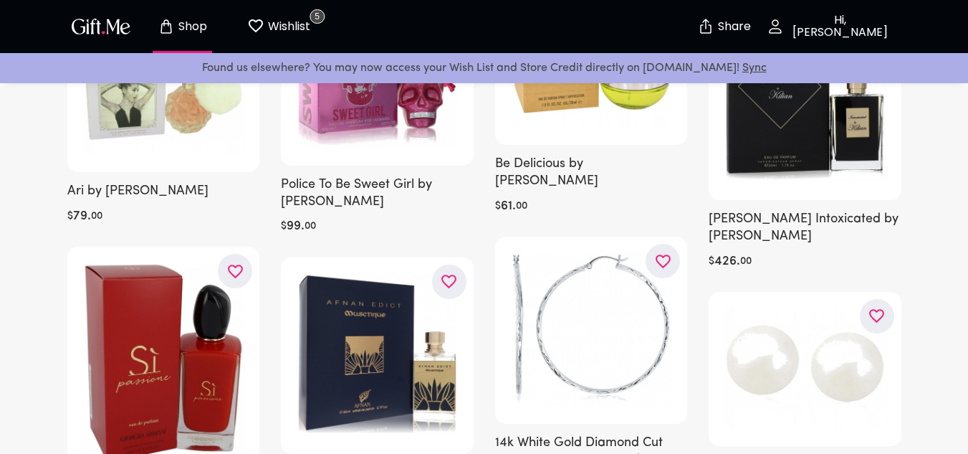
scroll to position [8750, 0]
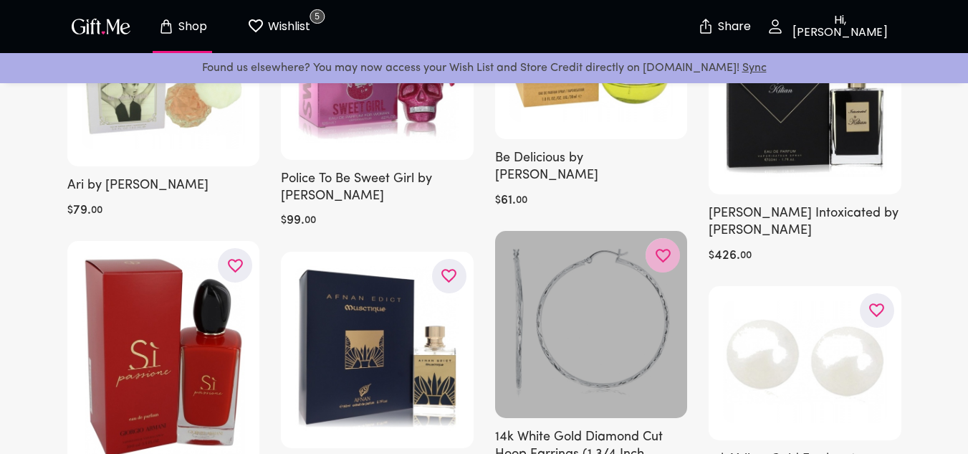
click at [0, 0] on icon "button" at bounding box center [0, 0] width 0 height 0
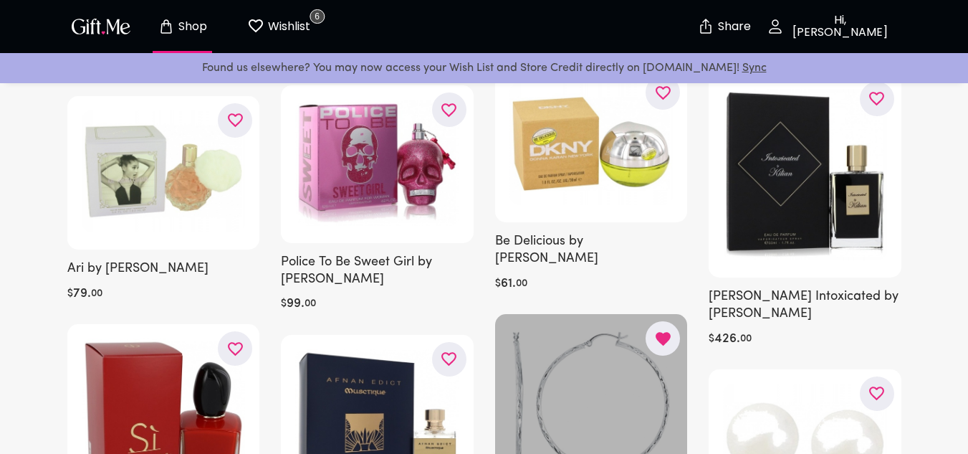
scroll to position [8667, 0]
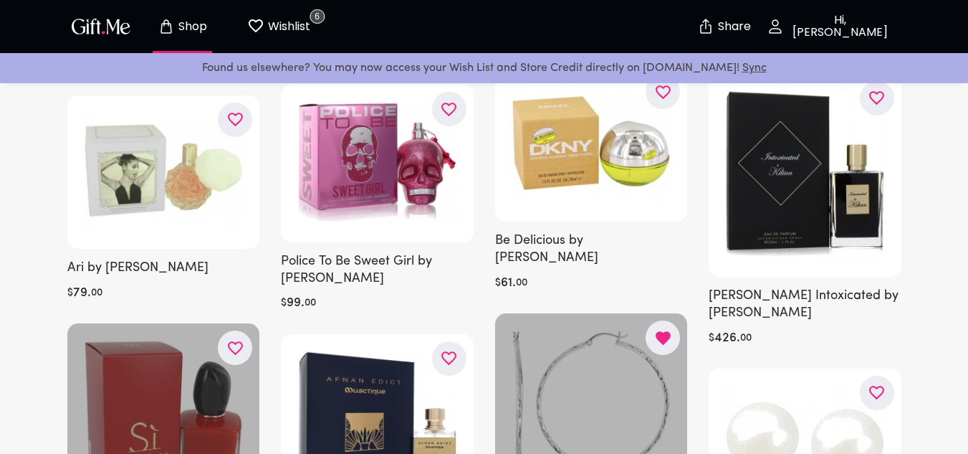
click at [243, 330] on button "button" at bounding box center [235, 347] width 34 height 34
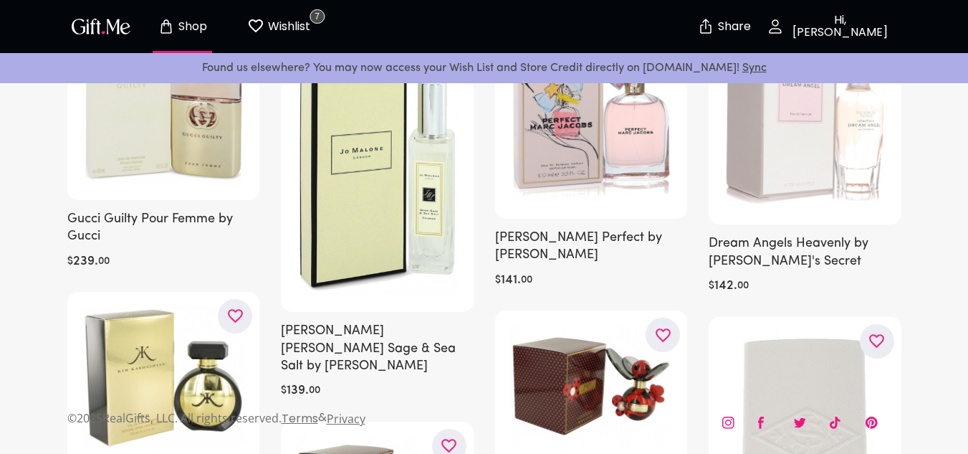
scroll to position [0, 0]
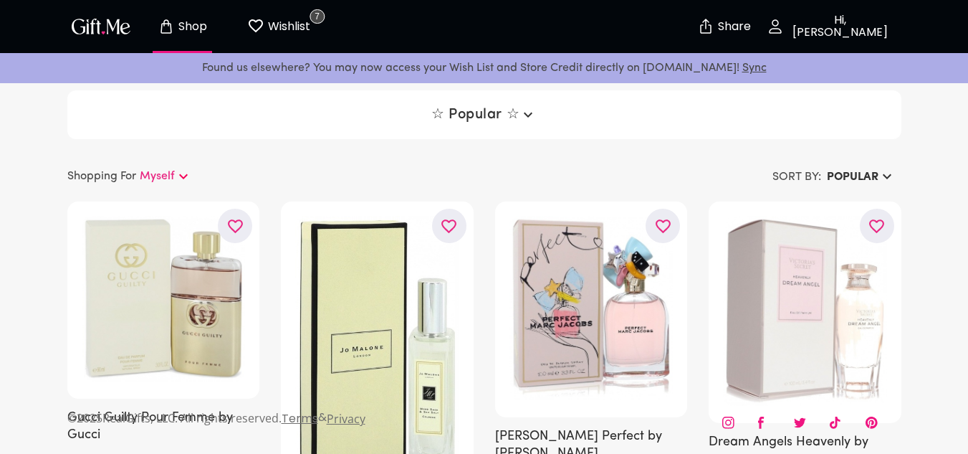
click at [816, 28] on p "Hi, [PERSON_NAME]" at bounding box center [838, 26] width 109 height 24
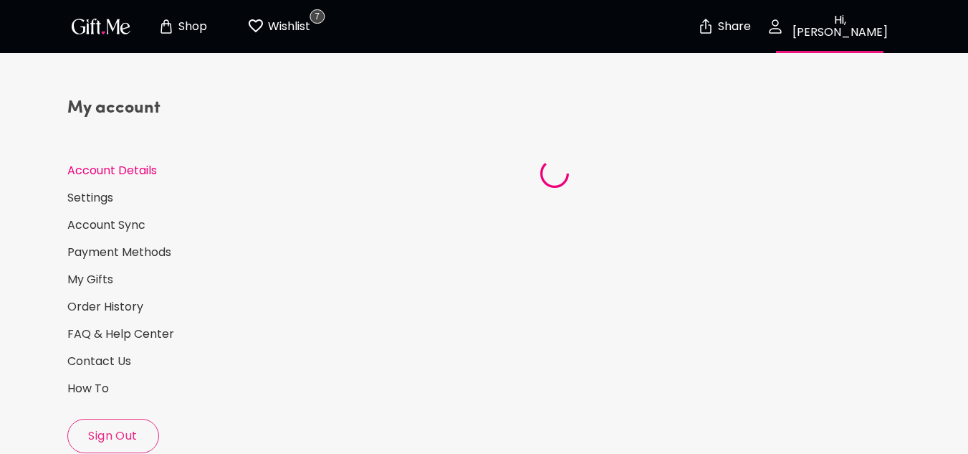
select select "FR"
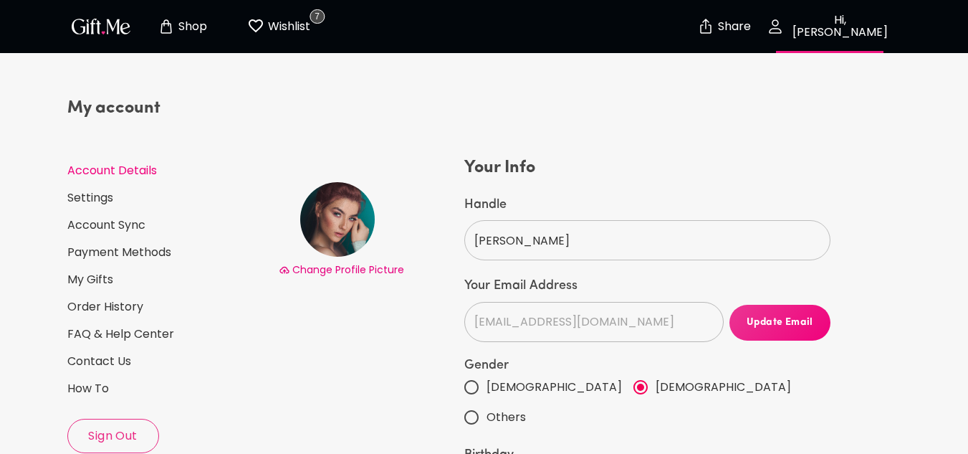
click at [274, 34] on p "Wishlist" at bounding box center [288, 26] width 46 height 19
